Goal: Register for event/course

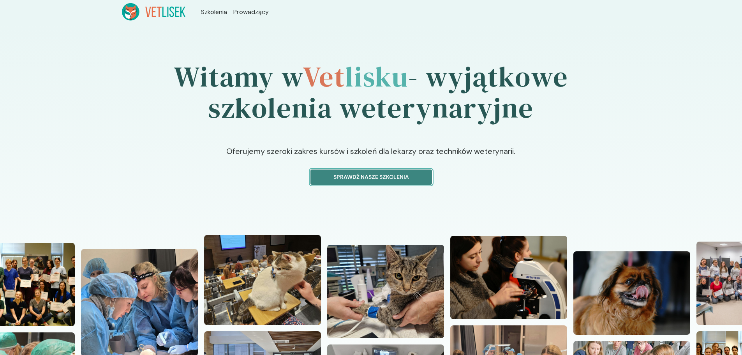
click at [353, 177] on p "Sprawdź nasze szkolenia" at bounding box center [371, 177] width 108 height 8
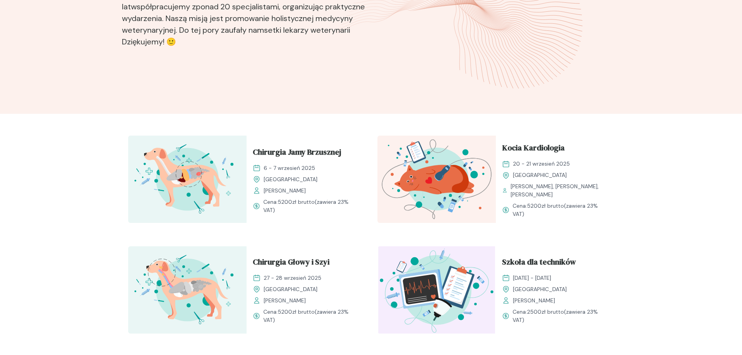
scroll to position [157, 0]
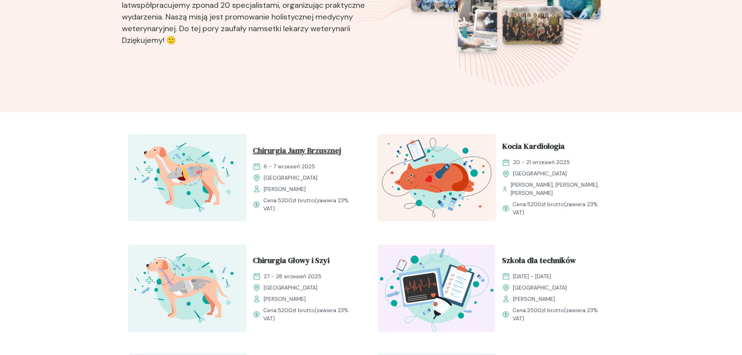
click at [301, 154] on span "Chirurgia Jamy Brzusznej" at bounding box center [297, 152] width 88 height 15
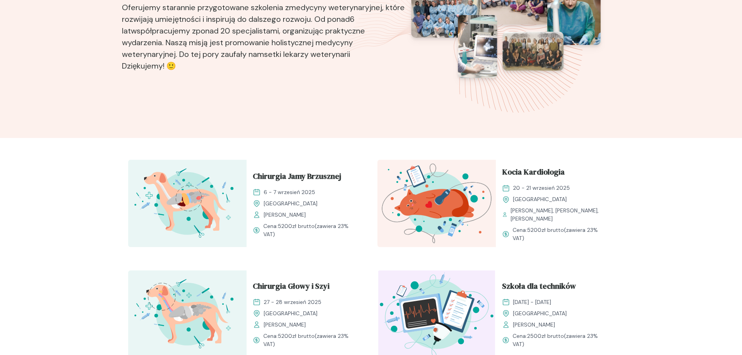
scroll to position [118, 0]
